Goal: Task Accomplishment & Management: Use online tool/utility

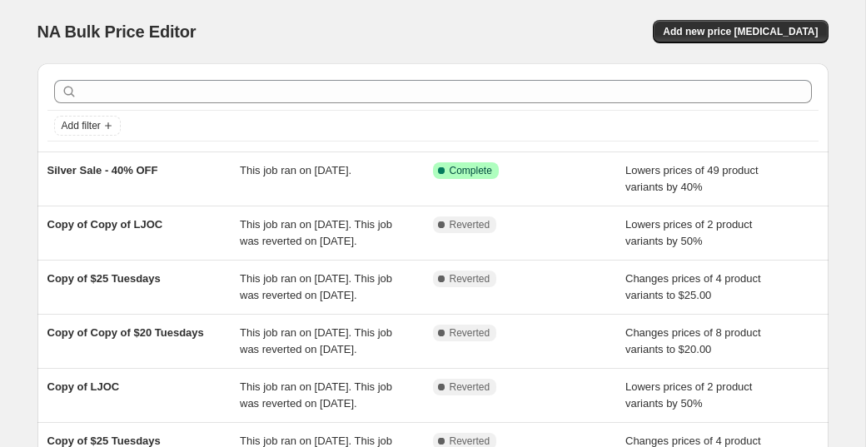
scroll to position [1, 0]
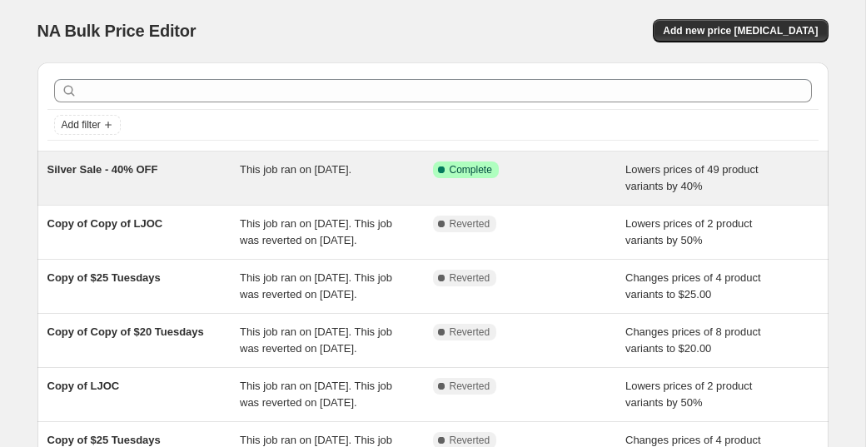
click at [282, 171] on span "This job ran on [DATE]." at bounding box center [296, 169] width 112 height 12
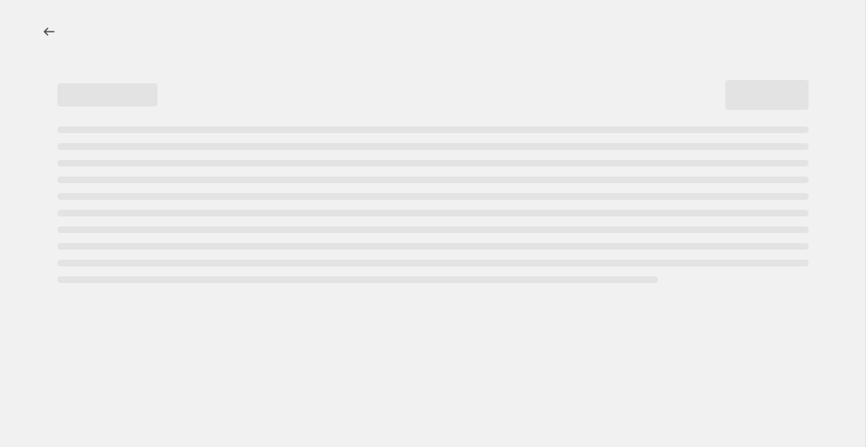
select select "percentage"
